Goal: Obtain resource: Download file/media

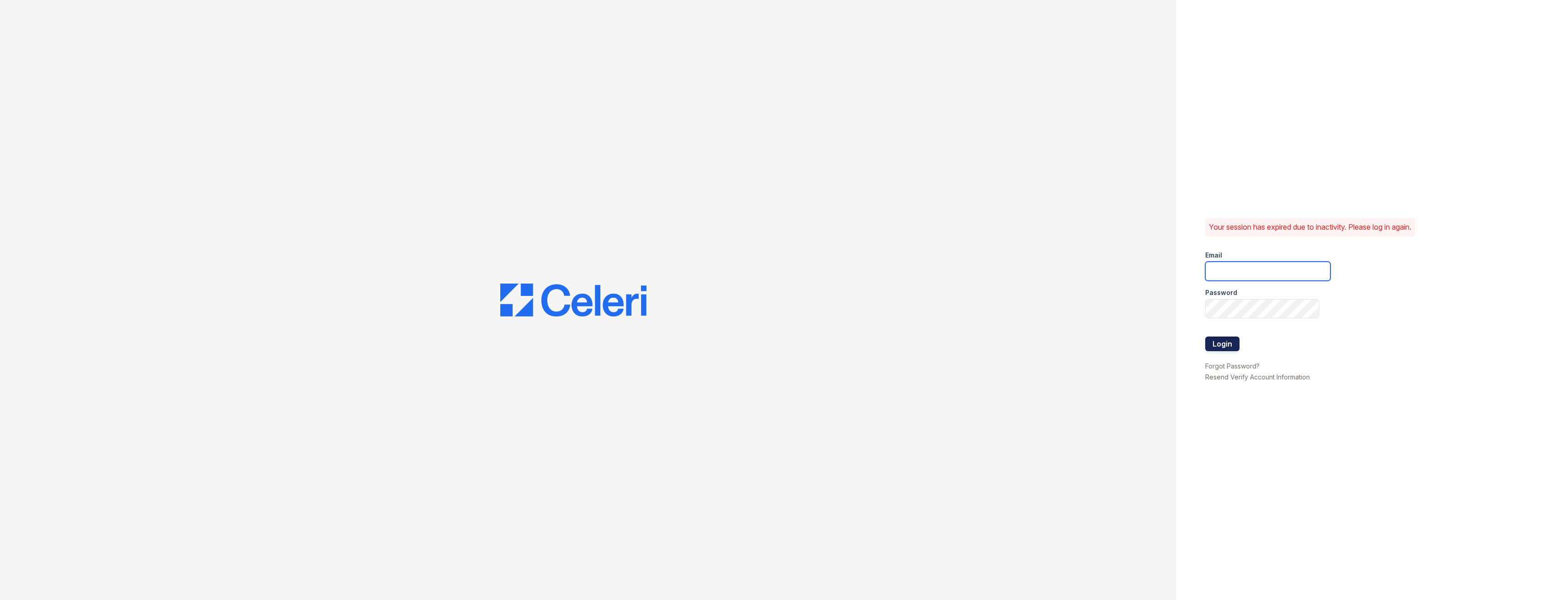
type input "HobokenpointLEASING@greystar.com"
click at [1214, 338] on button "Login" at bounding box center [1222, 344] width 34 height 15
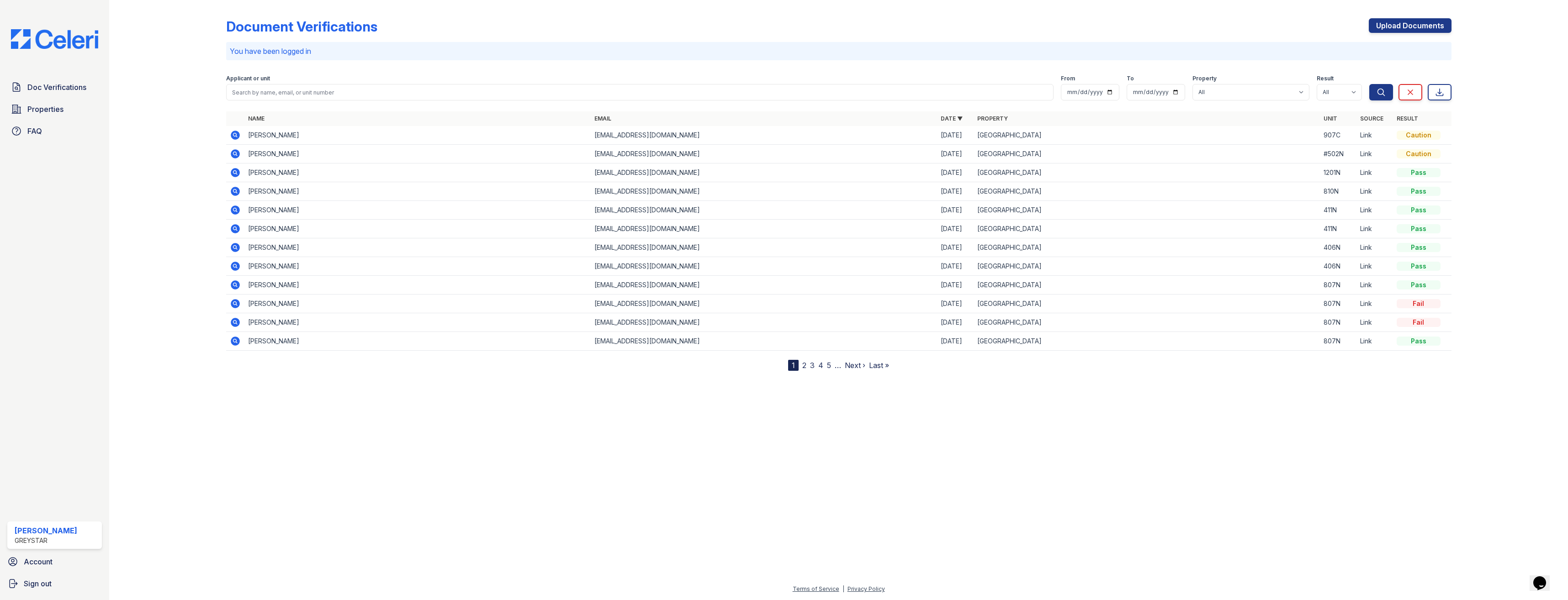
click at [237, 132] on icon at bounding box center [235, 135] width 9 height 9
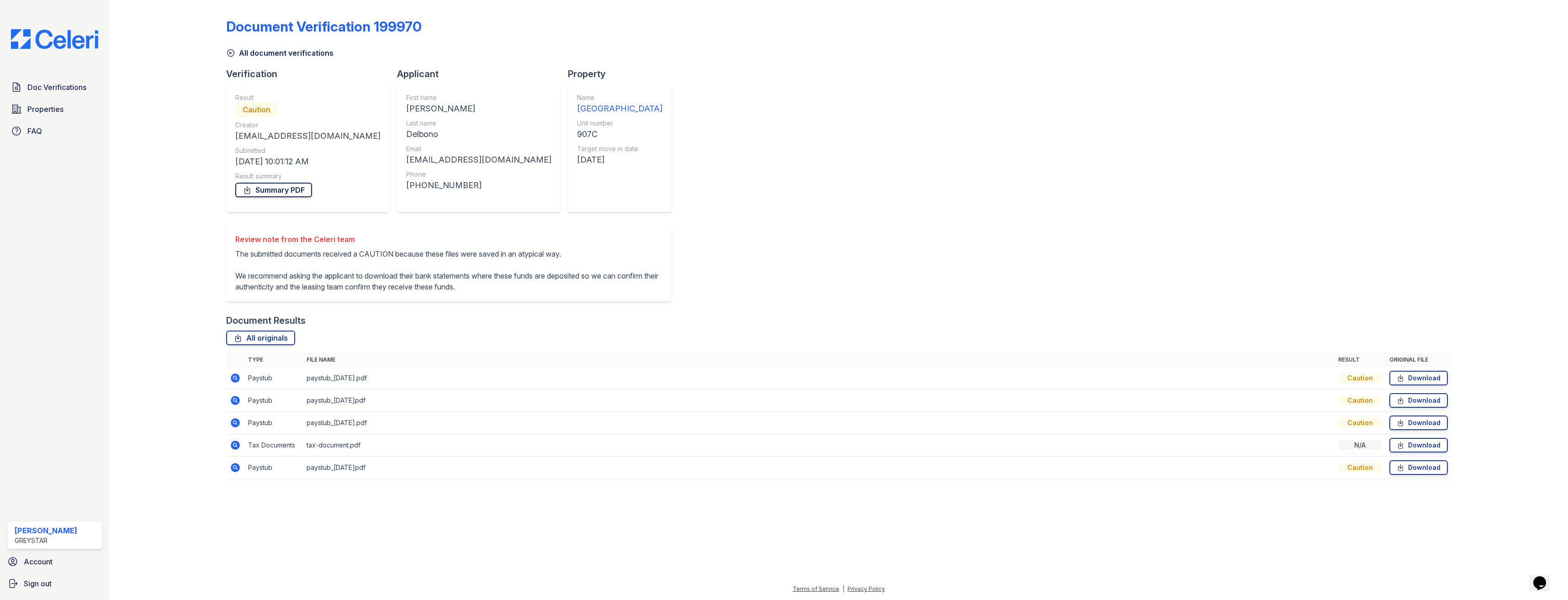
click at [286, 193] on link "Summary PDF" at bounding box center [274, 190] width 77 height 15
click at [1402, 450] on icon at bounding box center [1401, 445] width 8 height 9
click at [1402, 471] on icon at bounding box center [1401, 467] width 5 height 7
click at [1416, 408] on link "Download" at bounding box center [1419, 400] width 58 height 15
click at [1413, 385] on link "Download" at bounding box center [1419, 378] width 58 height 15
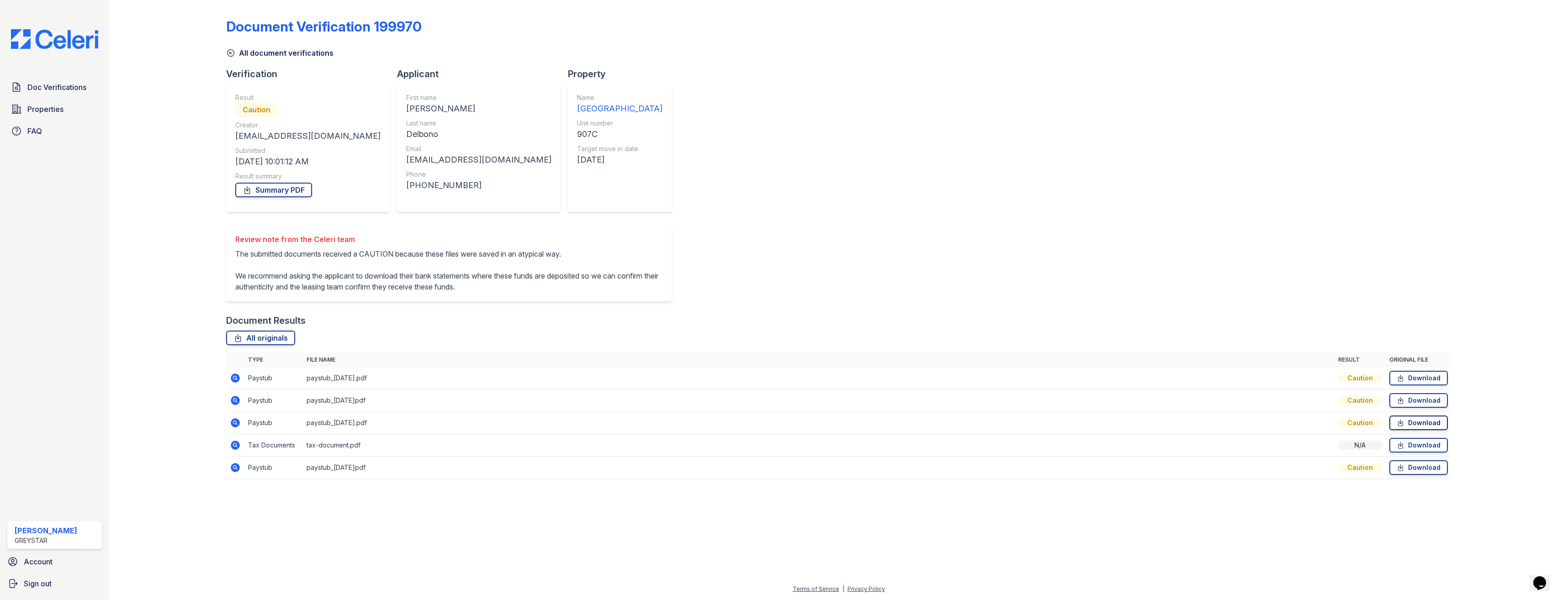
click at [1413, 430] on link "Download" at bounding box center [1419, 423] width 58 height 15
click at [236, 383] on icon at bounding box center [235, 378] width 9 height 9
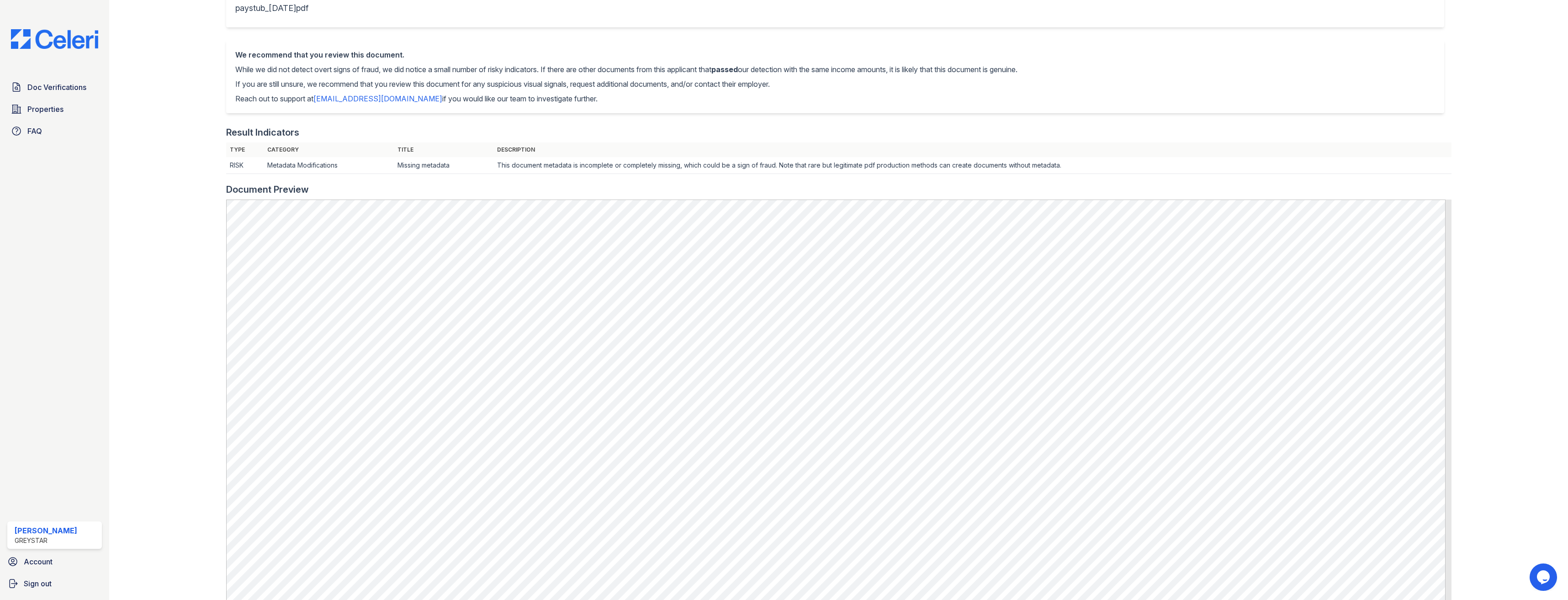
scroll to position [132, 0]
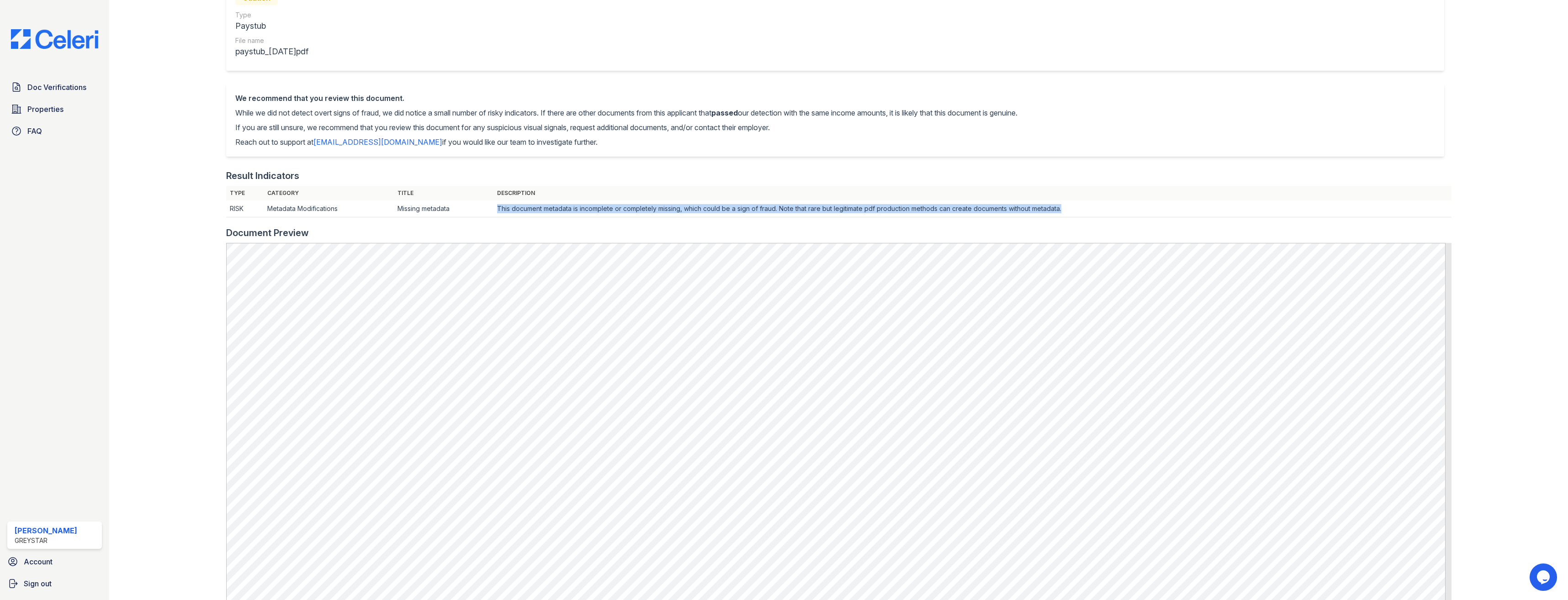
drag, startPoint x: 497, startPoint y: 208, endPoint x: 1075, endPoint y: 212, distance: 578.0
click at [1075, 212] on td "This document metadata is incomplete or completely missing, which could be a si…" at bounding box center [973, 209] width 958 height 17
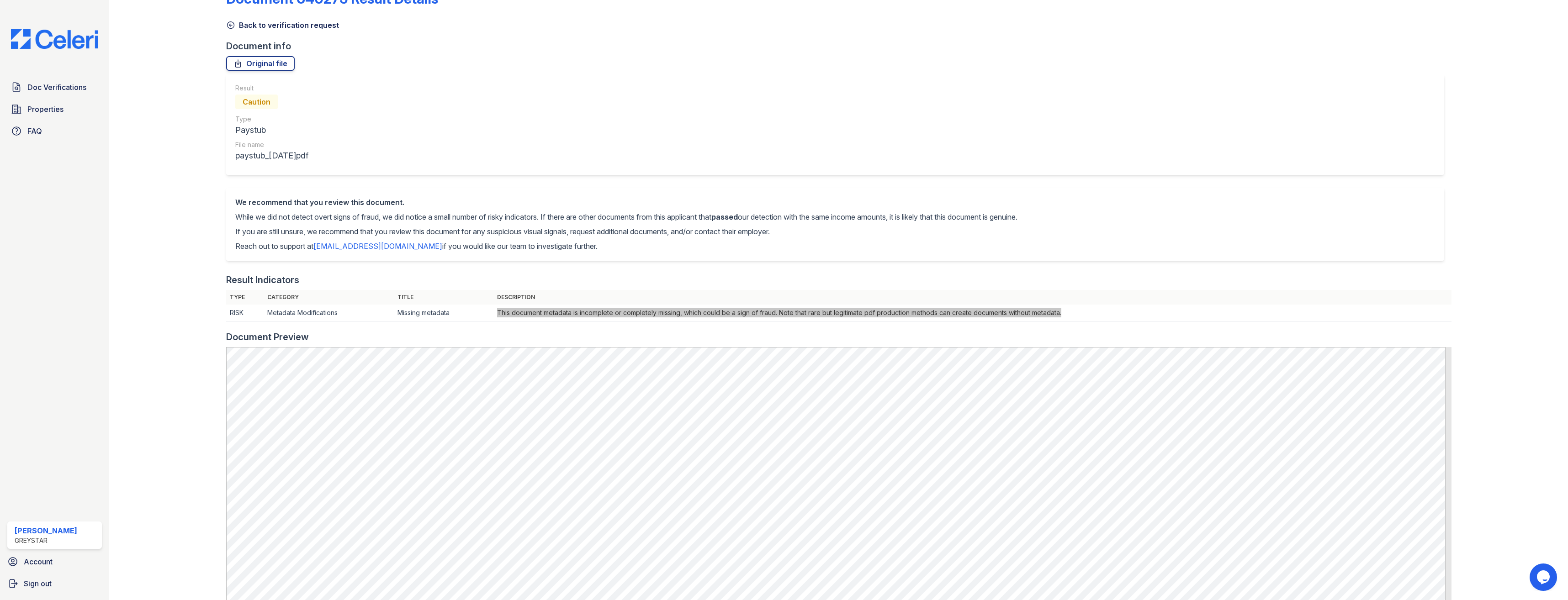
scroll to position [0, 0]
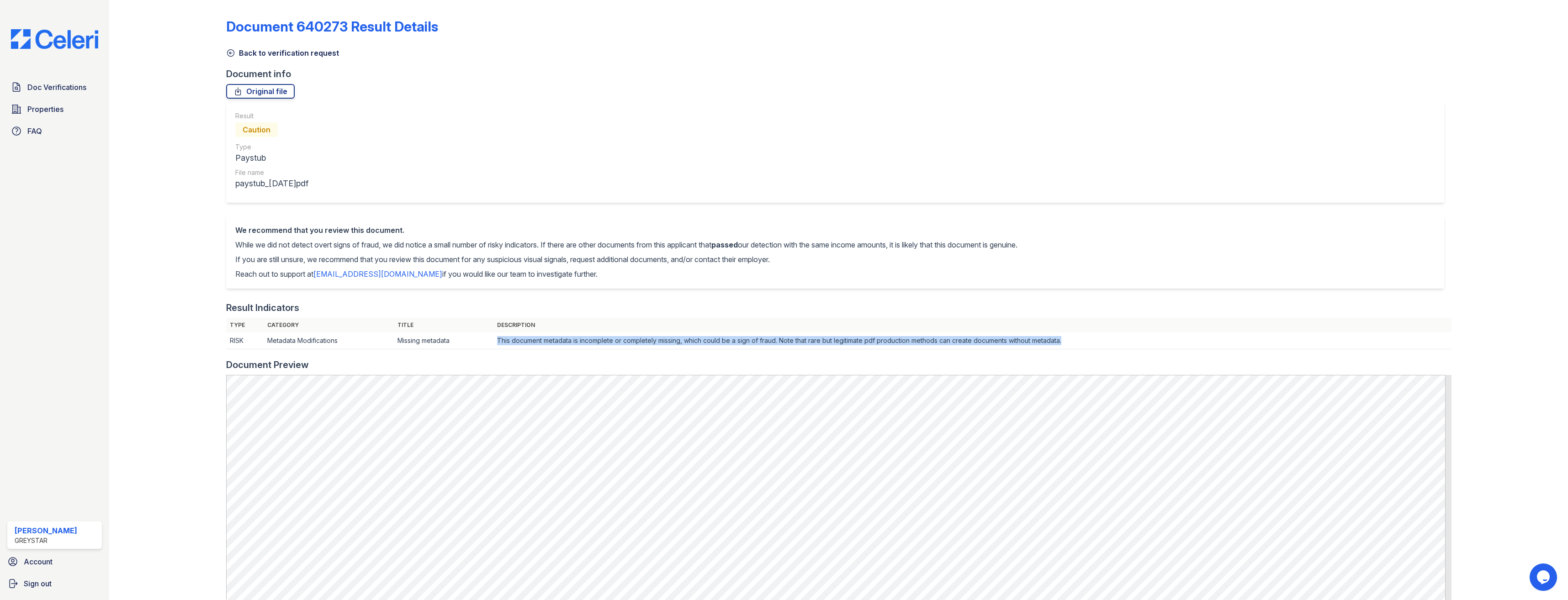
click at [228, 54] on icon at bounding box center [231, 53] width 9 height 9
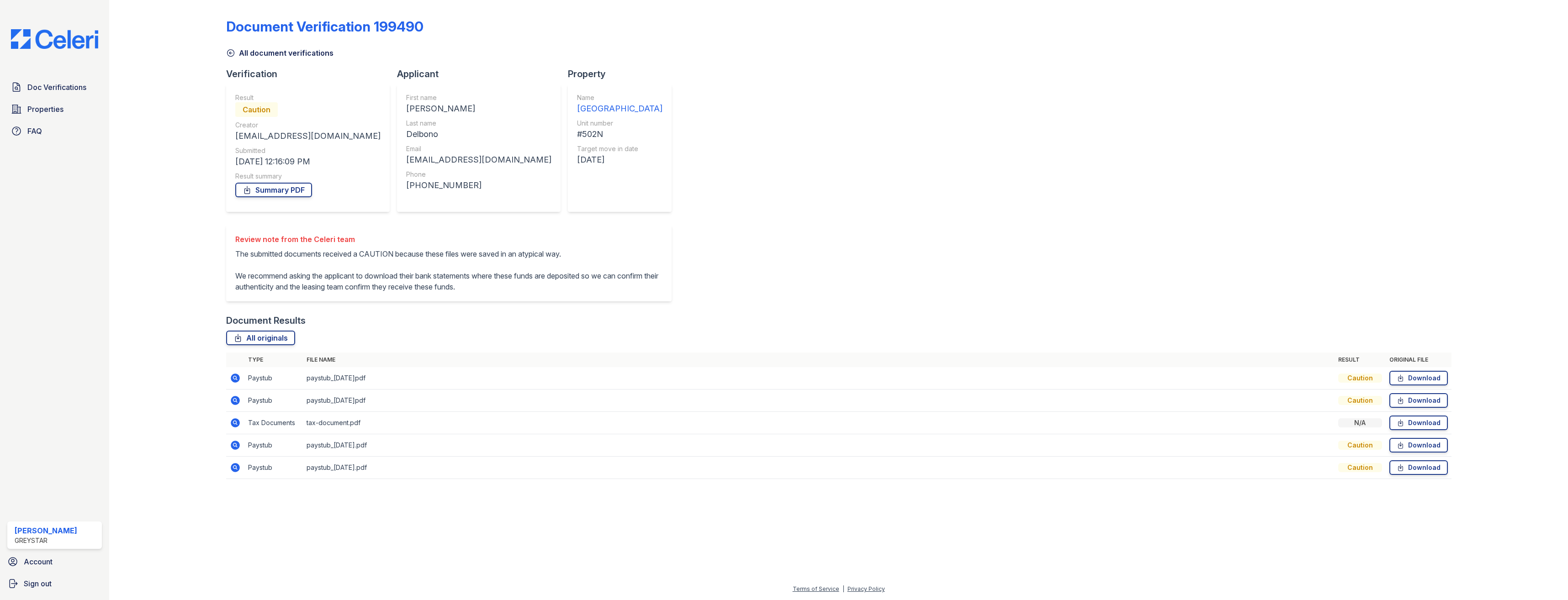
click at [236, 428] on icon at bounding box center [236, 423] width 11 height 11
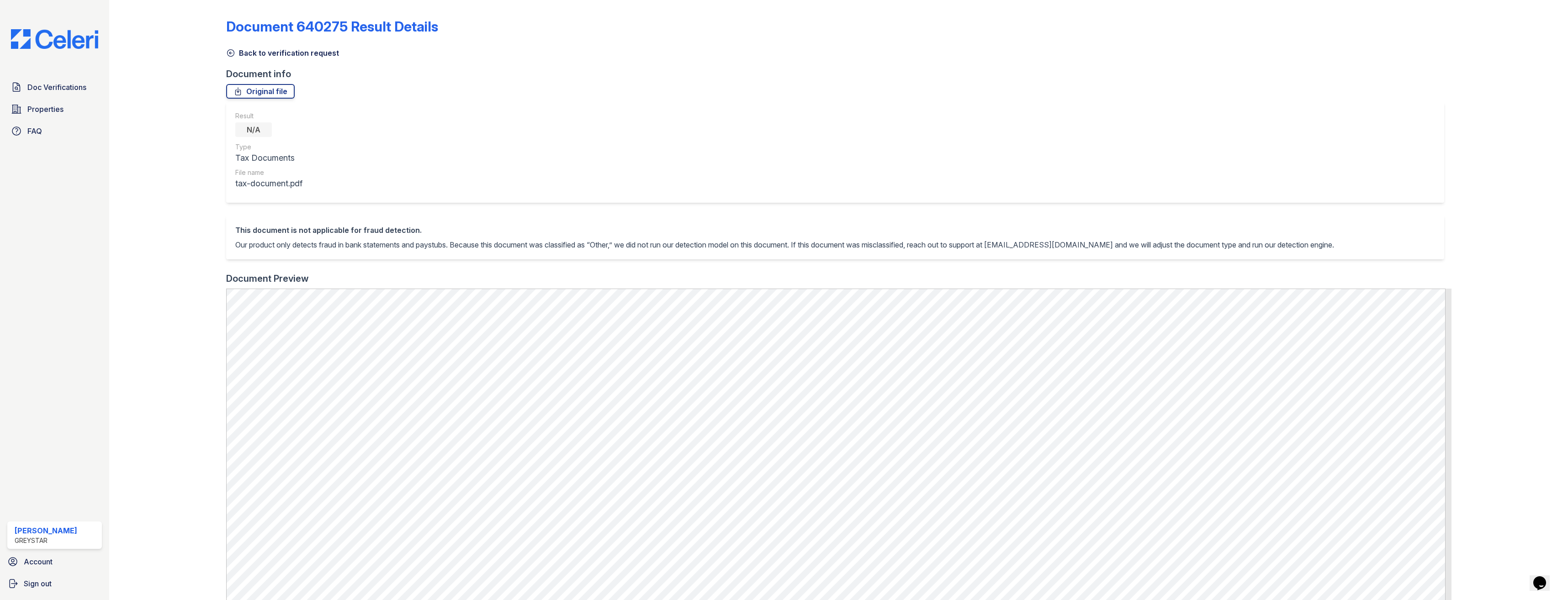
drag, startPoint x: 232, startPoint y: 52, endPoint x: 263, endPoint y: 52, distance: 31.0
click at [232, 52] on icon at bounding box center [231, 53] width 9 height 9
